Goal: Navigation & Orientation: Find specific page/section

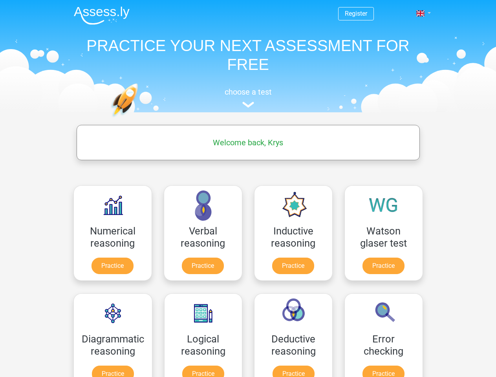
click at [421, 13] on span at bounding box center [420, 13] width 8 height 6
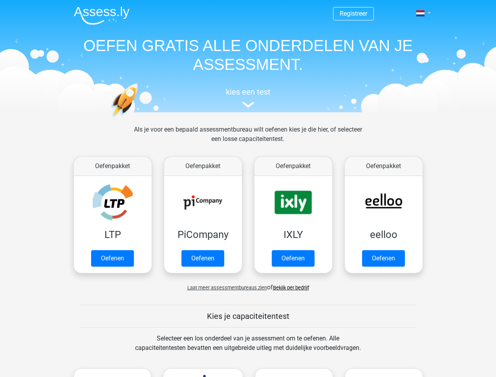
click at [421, 13] on span at bounding box center [420, 13] width 8 height 6
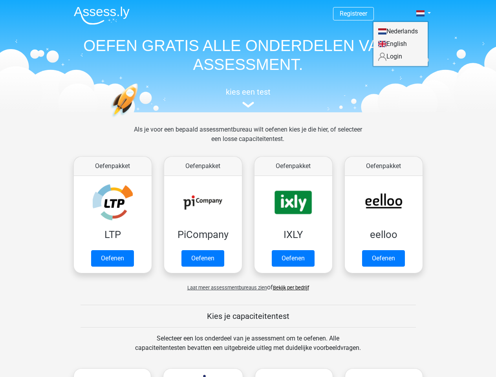
click at [225, 287] on span "Laat meer assessmentbureaus zien" at bounding box center [227, 288] width 80 height 6
